Goal: Find specific page/section: Find specific page/section

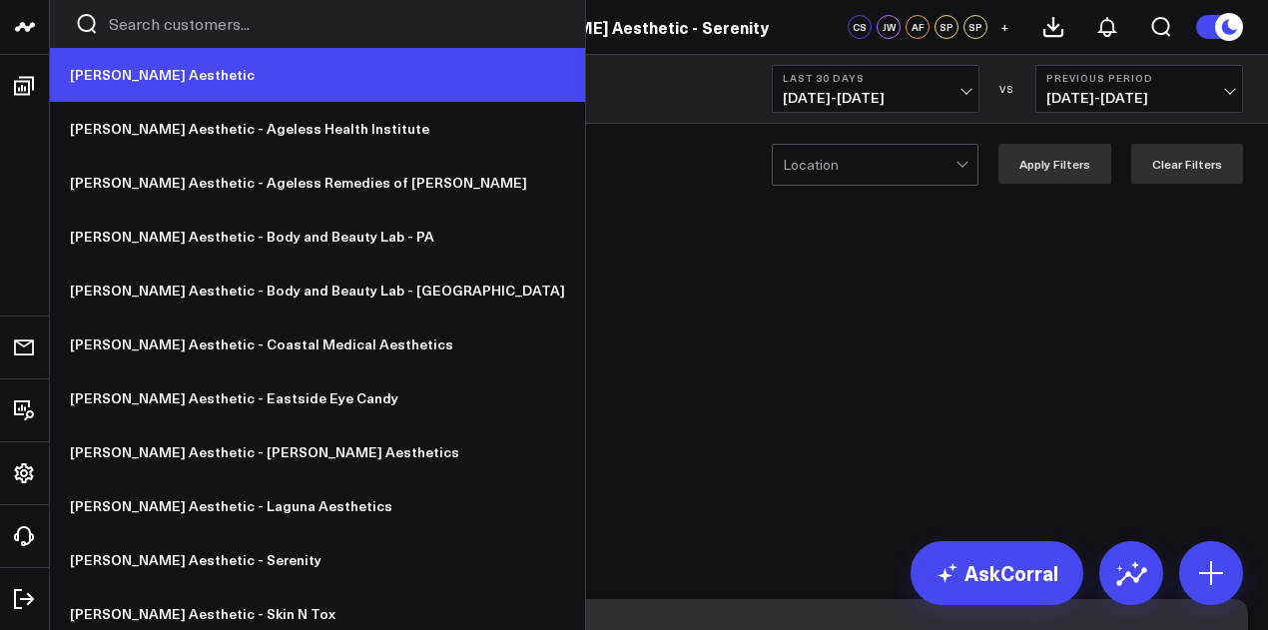
click at [164, 69] on link "[PERSON_NAME] Aesthetic" at bounding box center [317, 75] width 535 height 54
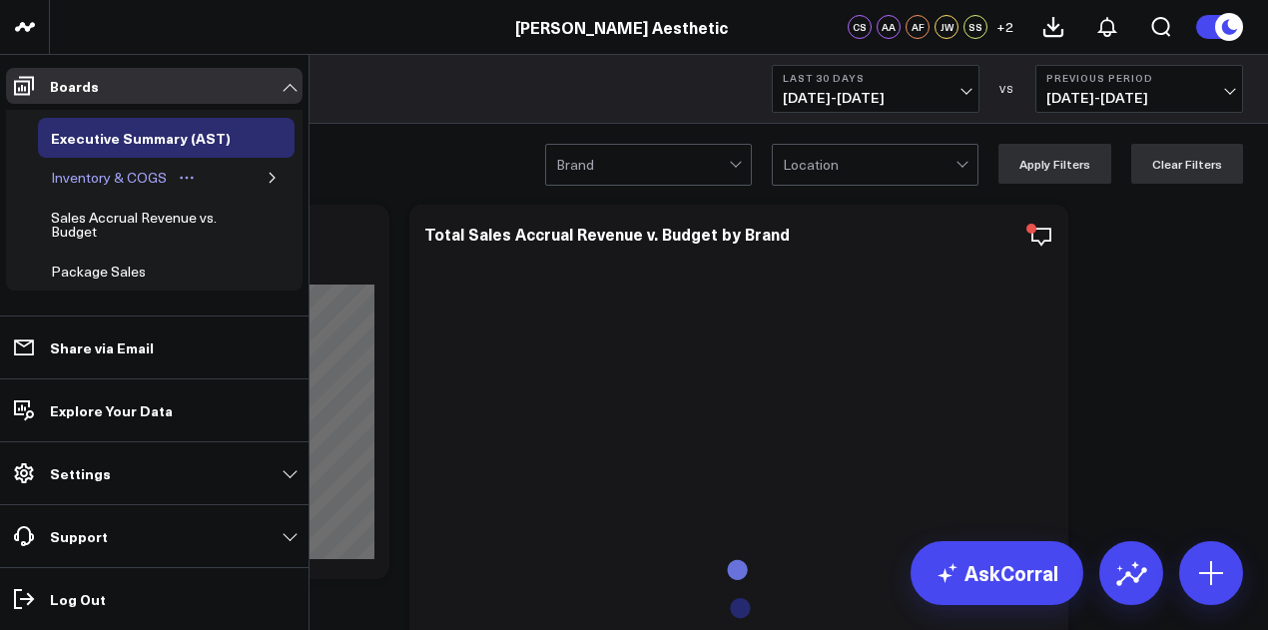
click at [133, 173] on div "Inventory & COGS" at bounding box center [109, 178] width 126 height 24
click at [129, 177] on div "Inventory & COGS" at bounding box center [109, 178] width 126 height 24
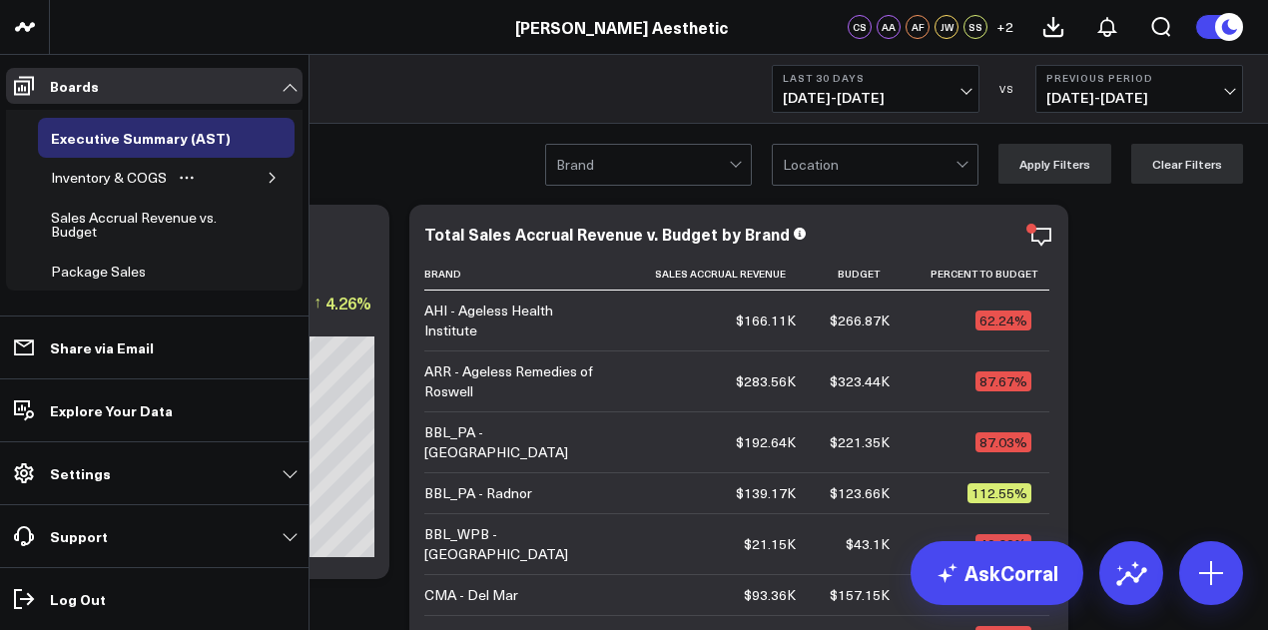
click at [267, 176] on icon "button" at bounding box center [273, 178] width 12 height 12
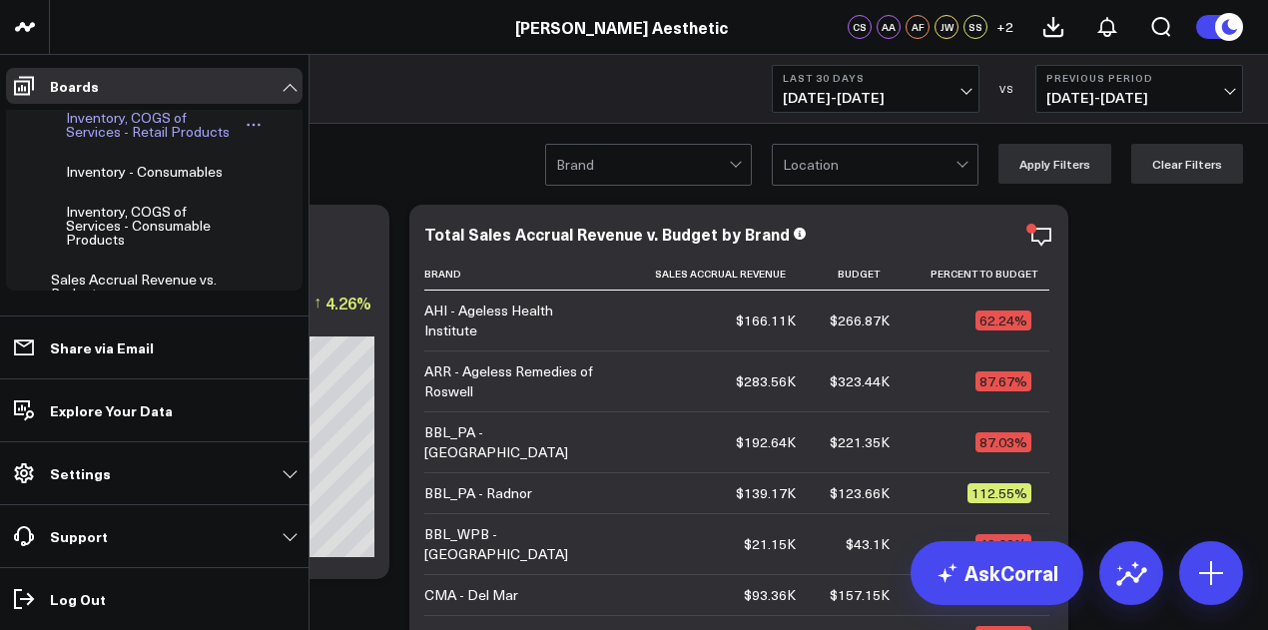
scroll to position [151, 0]
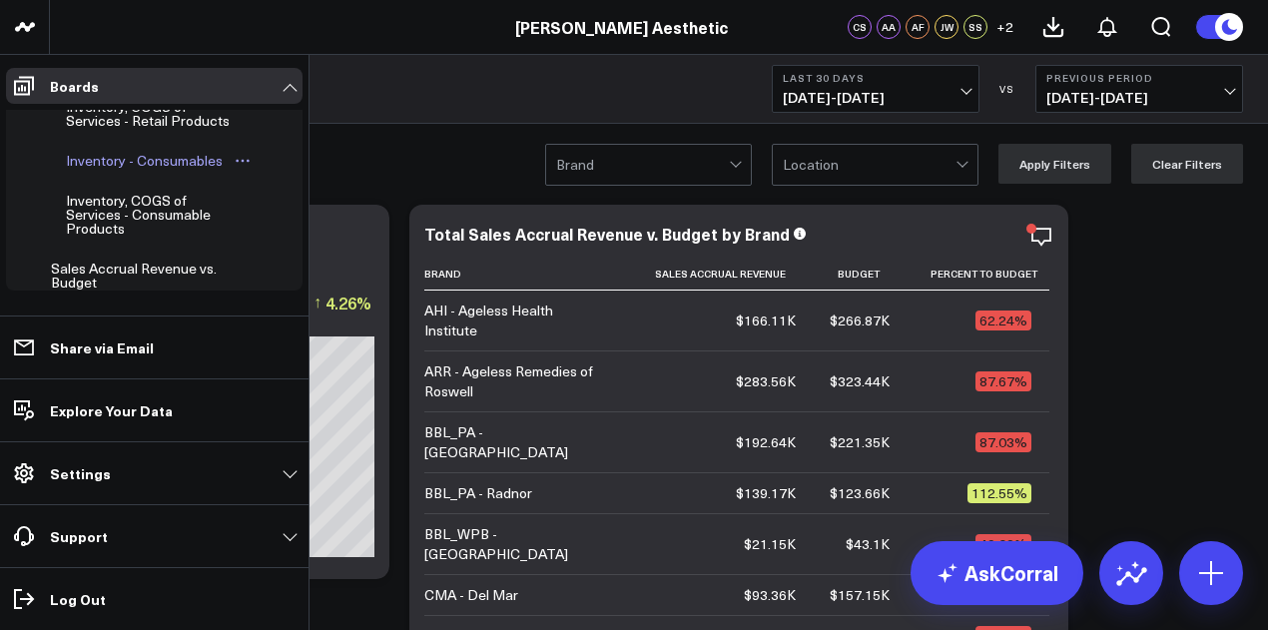
click at [119, 171] on div "Inventory - Consumables" at bounding box center [144, 161] width 167 height 24
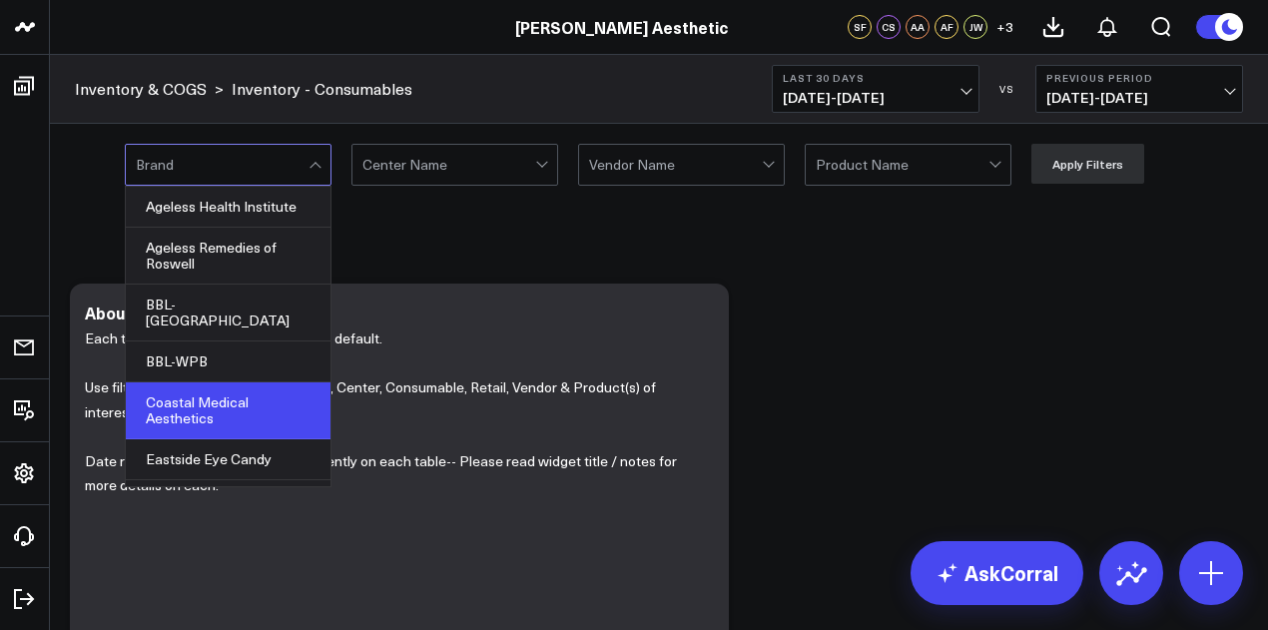
click at [251, 382] on div "Coastal Medical Aesthetics" at bounding box center [228, 410] width 205 height 57
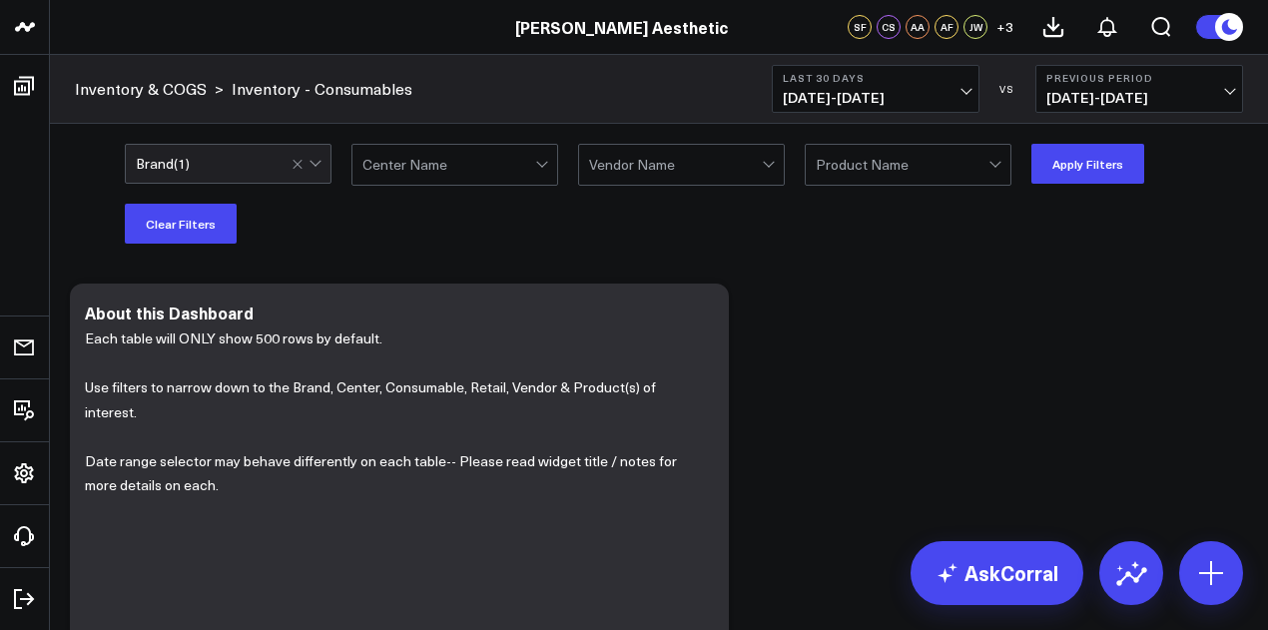
click at [677, 227] on div "option Coastal Medical Aesthetics, selected. Brand ( 1 ) Center Name Vendor Nam…" at bounding box center [684, 194] width 1118 height 100
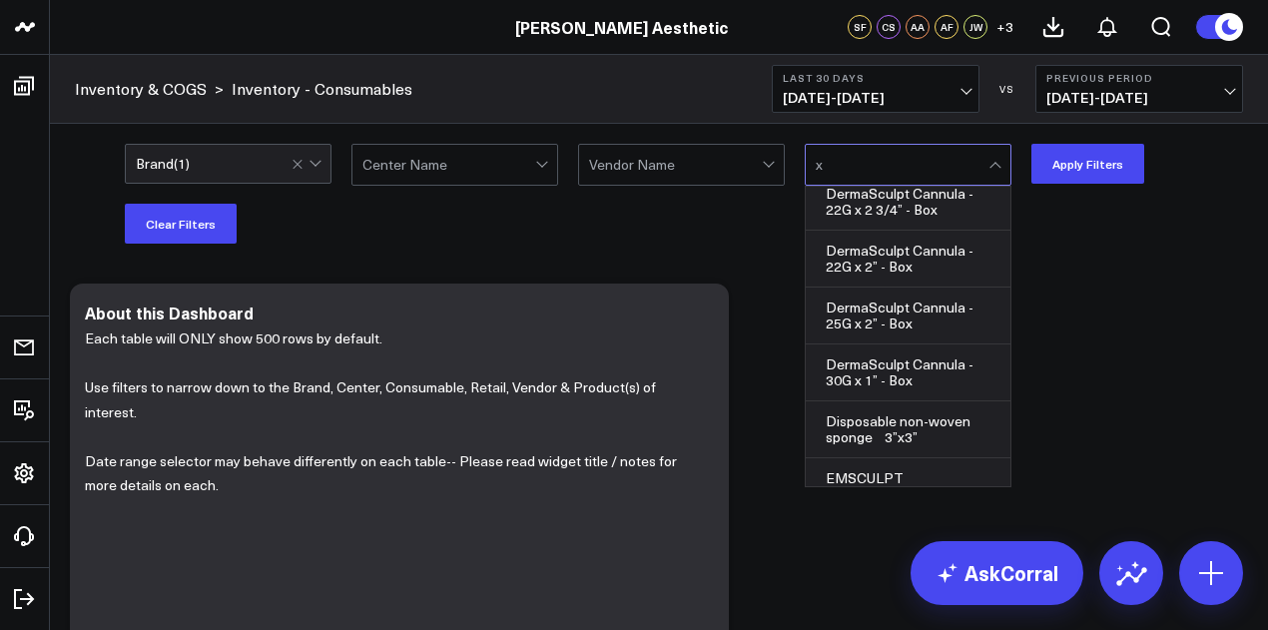
type input "xe"
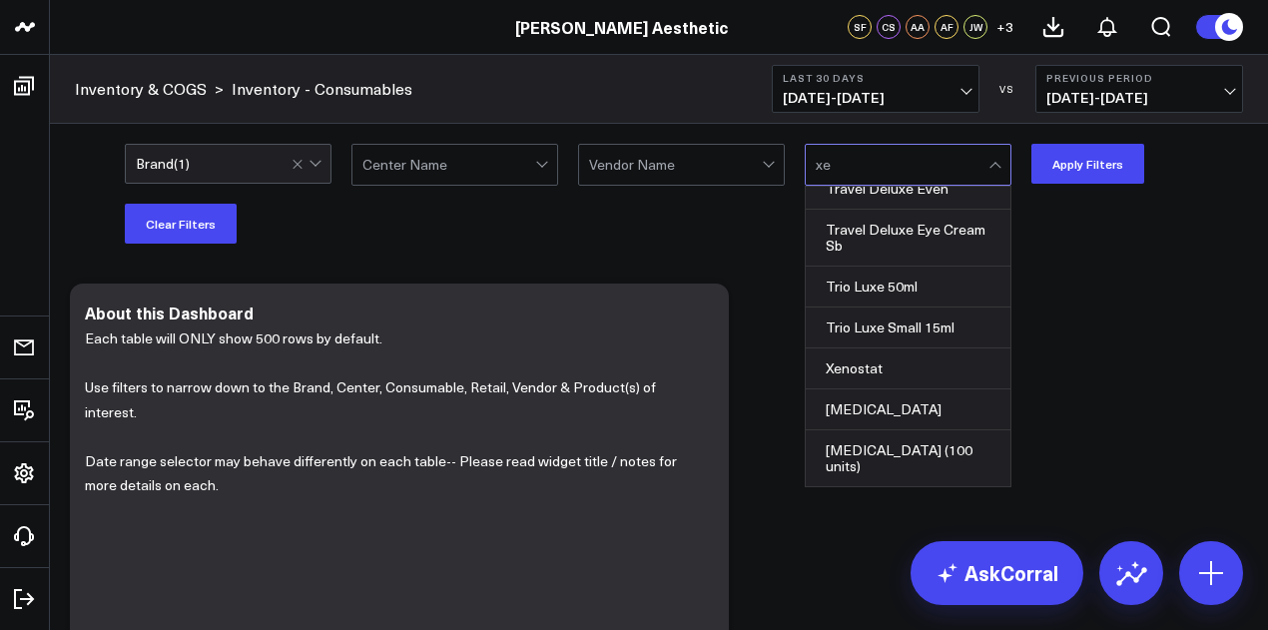
scroll to position [2165, 0]
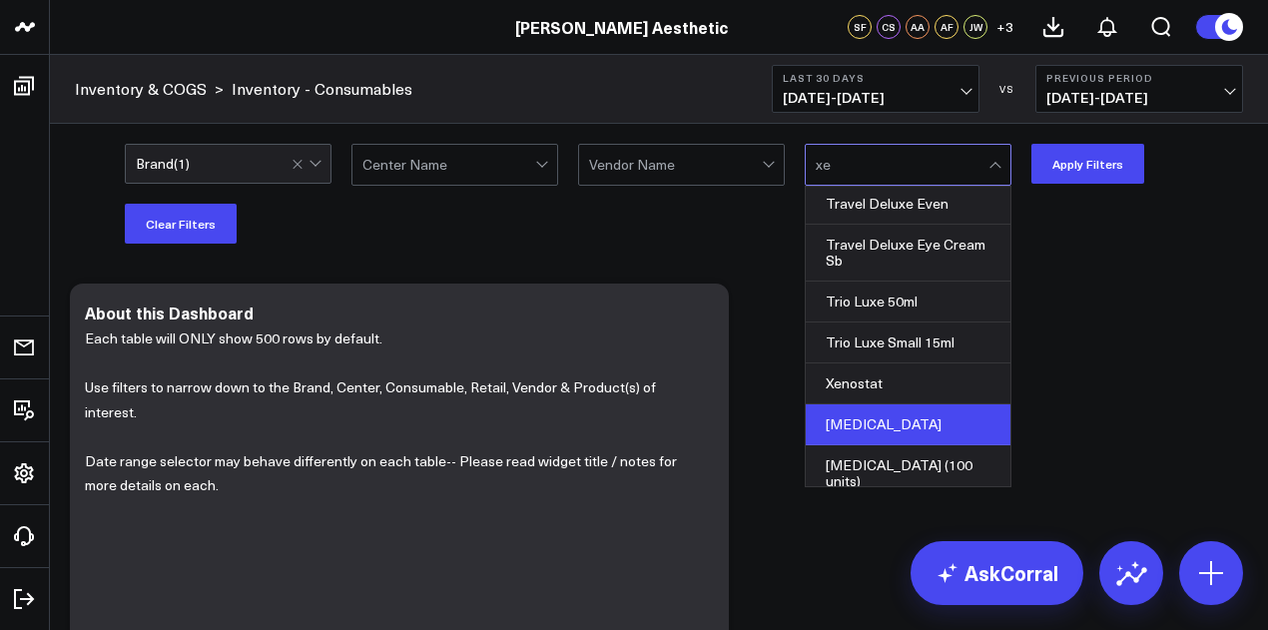
click at [918, 418] on div "Xeomin" at bounding box center [908, 424] width 205 height 41
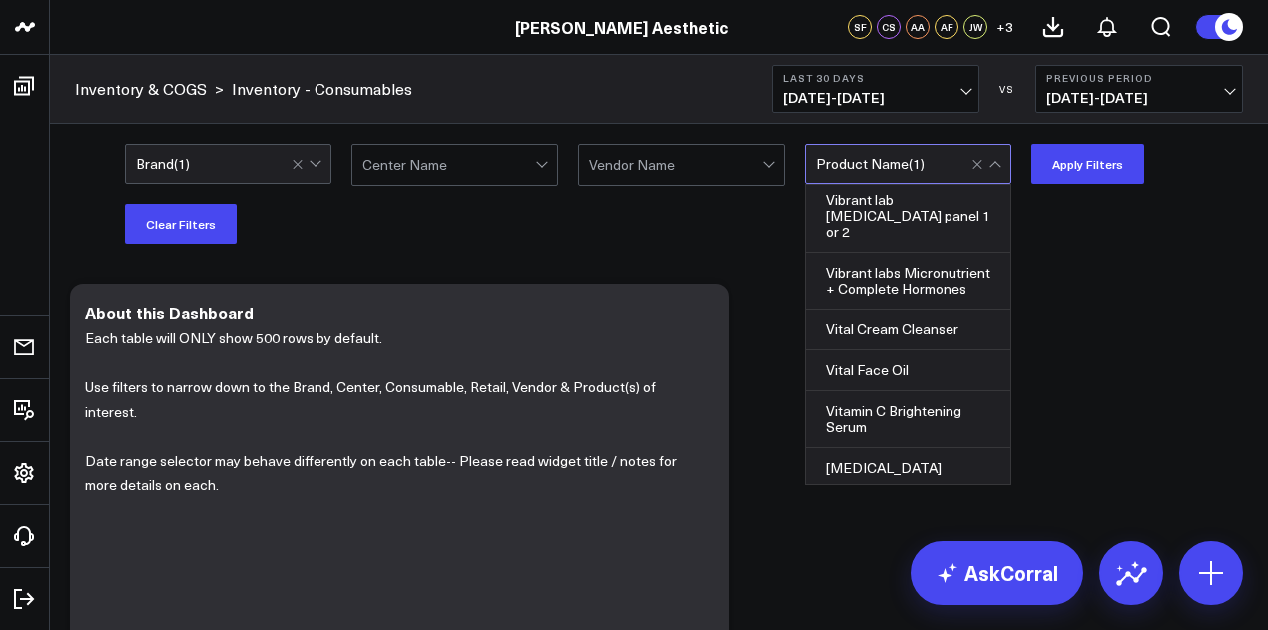
scroll to position [70018, 0]
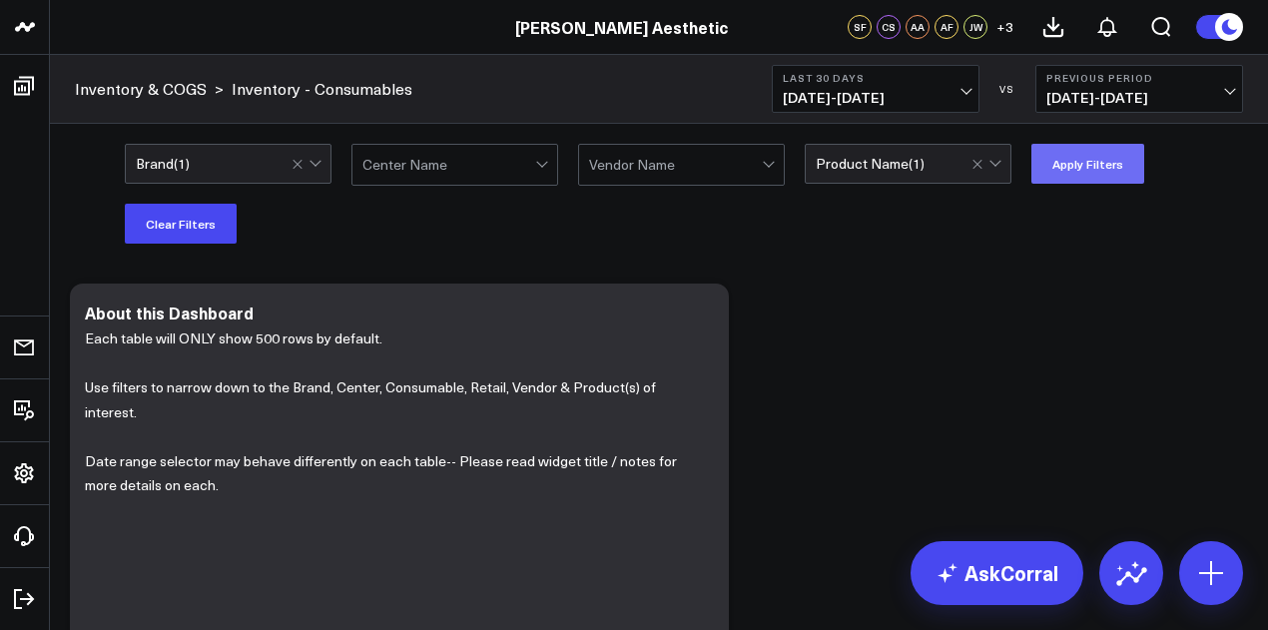
click at [1109, 169] on button "Apply Filters" at bounding box center [1087, 164] width 113 height 40
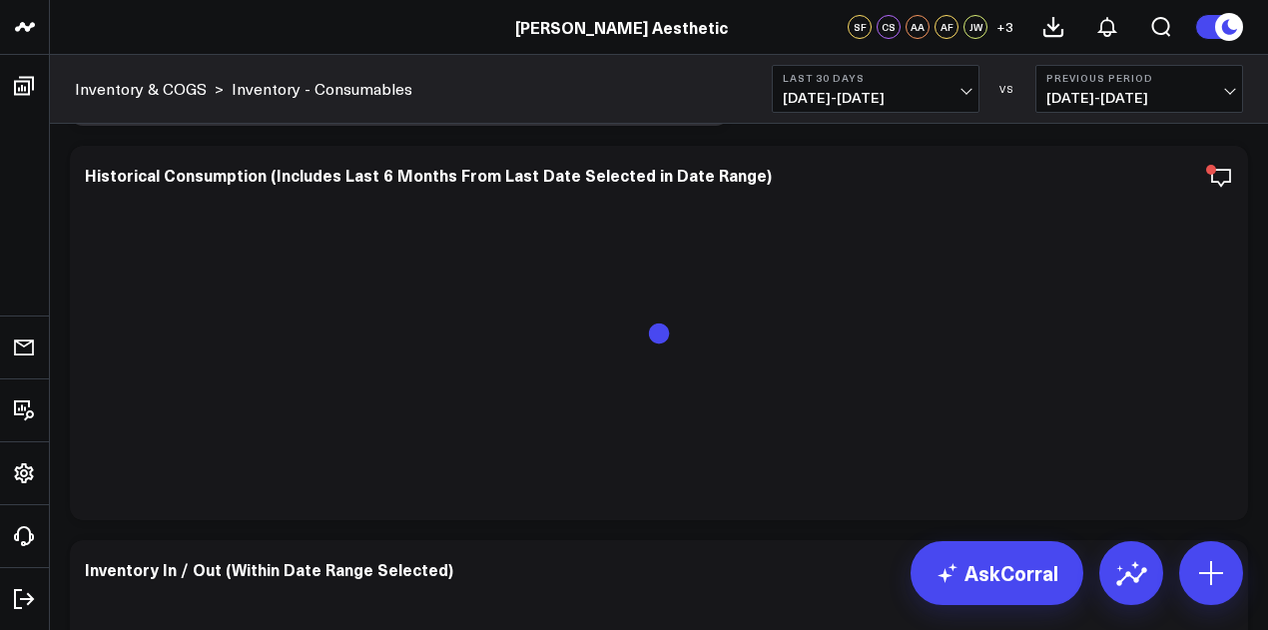
scroll to position [927, 0]
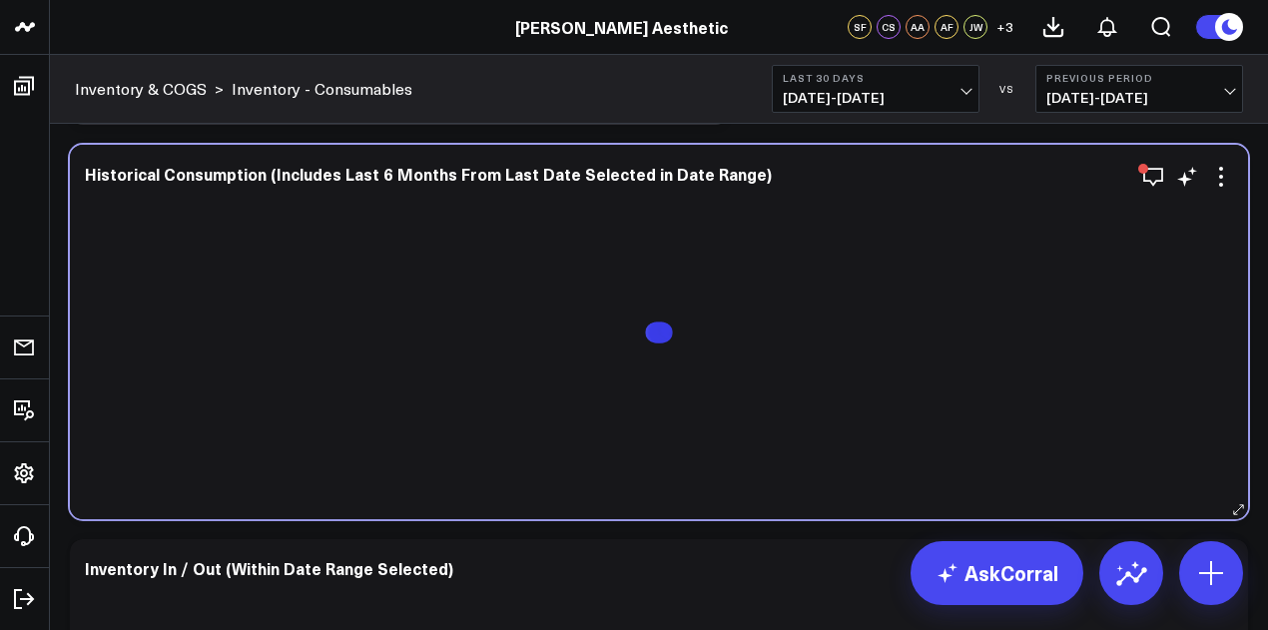
click at [964, 352] on div at bounding box center [659, 348] width 1148 height 301
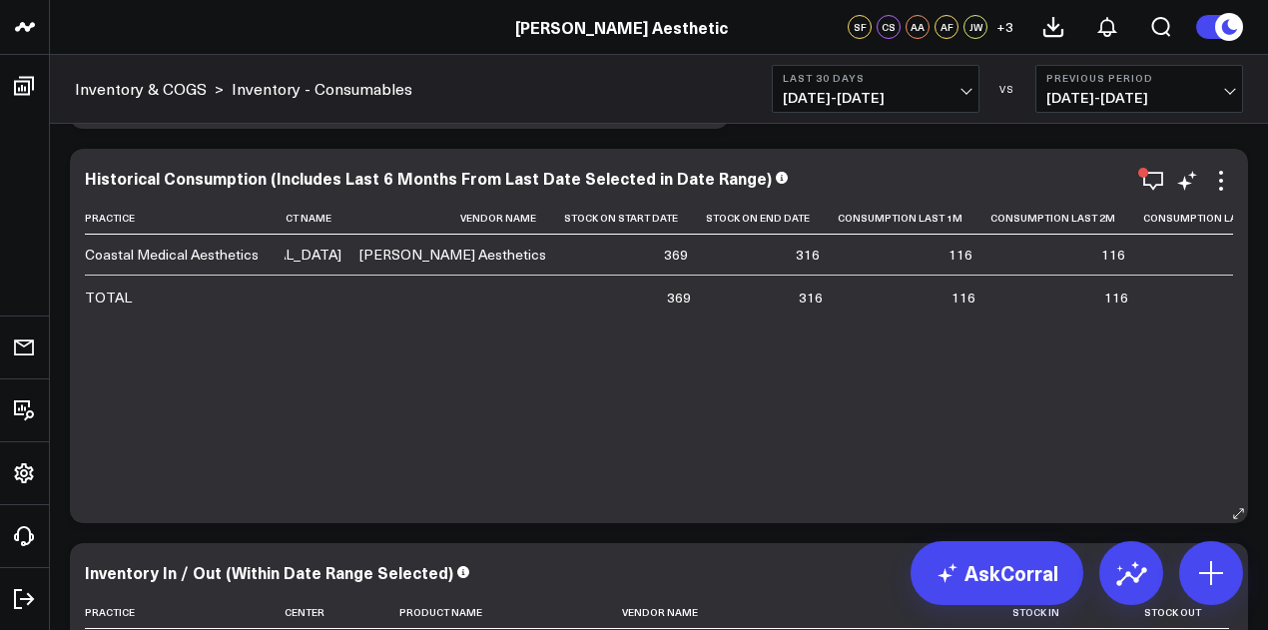
scroll to position [0, 496]
